Goal: Navigation & Orientation: Find specific page/section

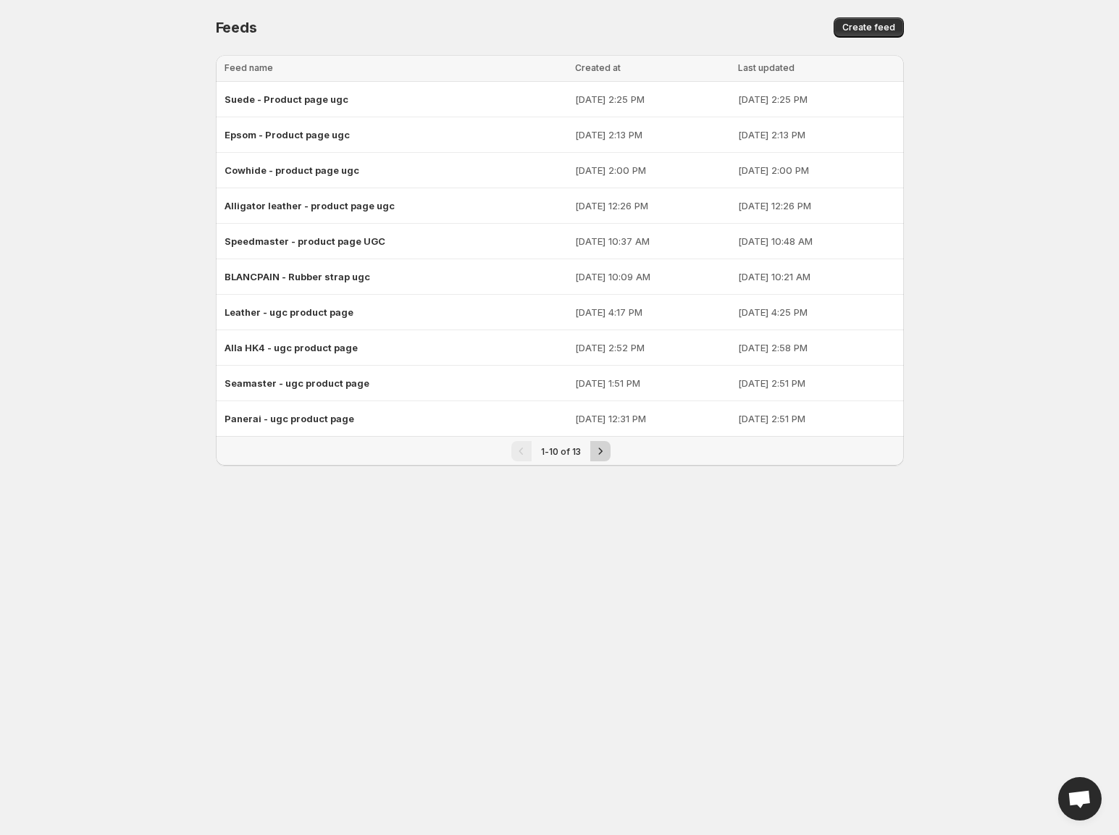
click at [607, 452] on icon "Next" at bounding box center [600, 451] width 14 height 14
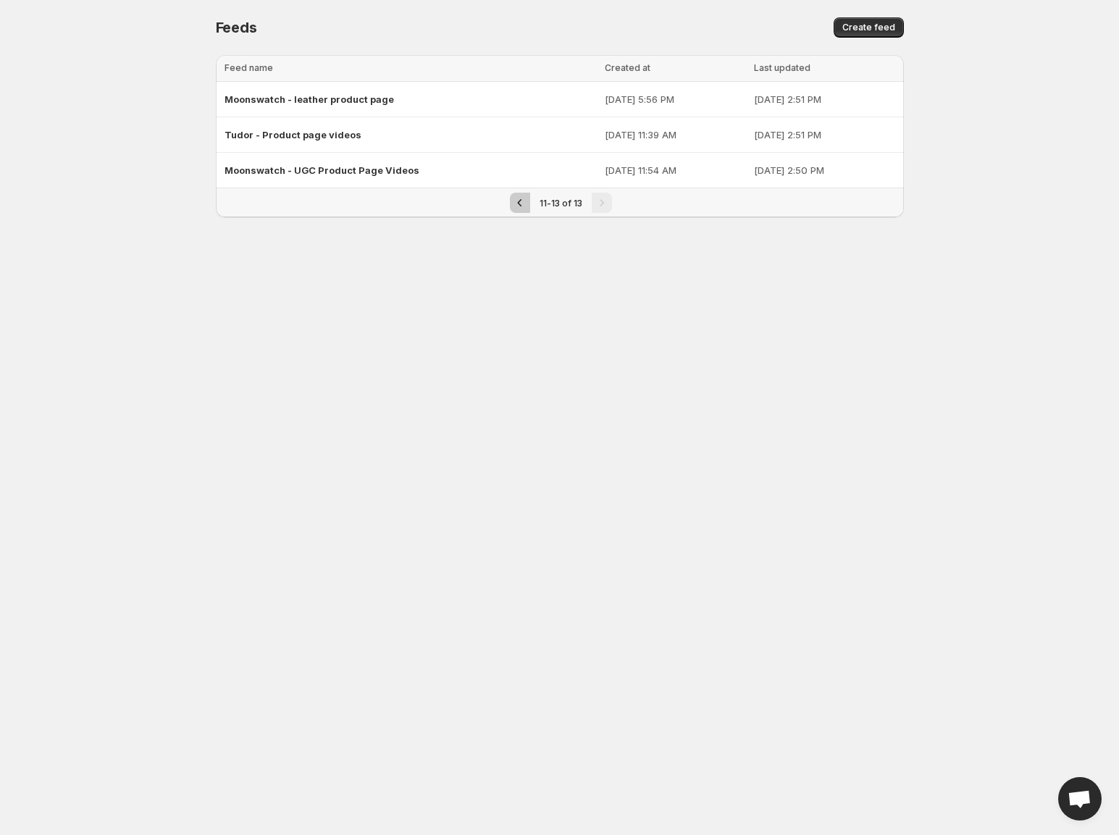
click at [521, 202] on icon "Previous" at bounding box center [520, 203] width 14 height 14
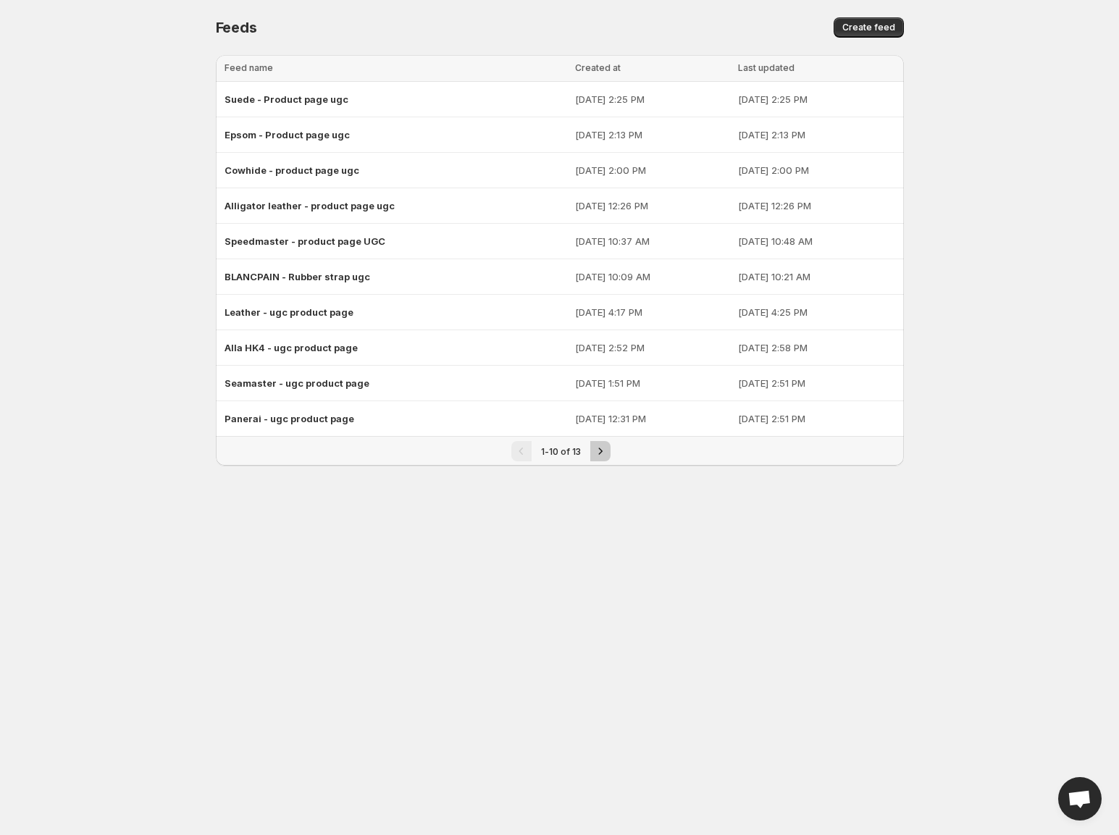
click at [606, 451] on icon "Next" at bounding box center [600, 451] width 14 height 14
click at [600, 451] on icon "Next" at bounding box center [600, 451] width 14 height 14
